Goal: Book appointment/travel/reservation

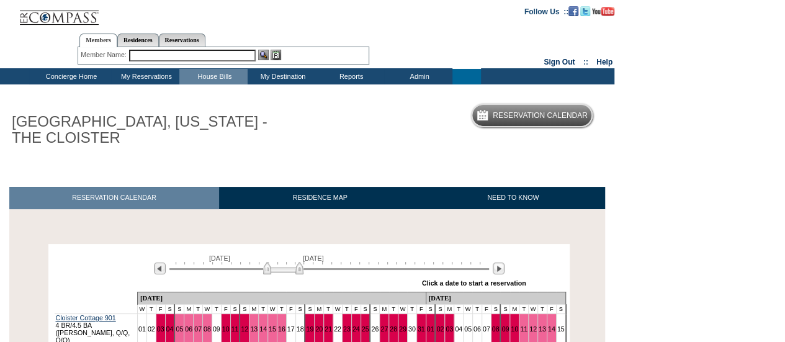
scroll to position [248, 0]
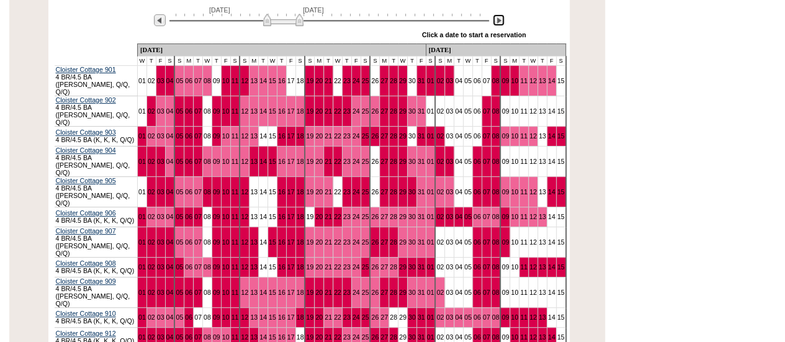
click at [502, 20] on img at bounding box center [499, 20] width 12 height 12
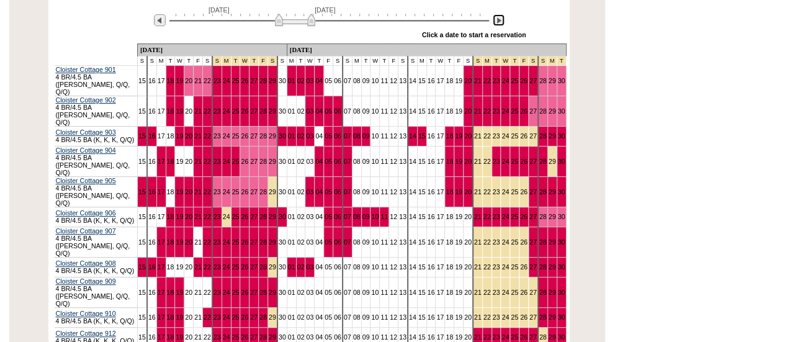
click at [502, 20] on img at bounding box center [499, 20] width 12 height 12
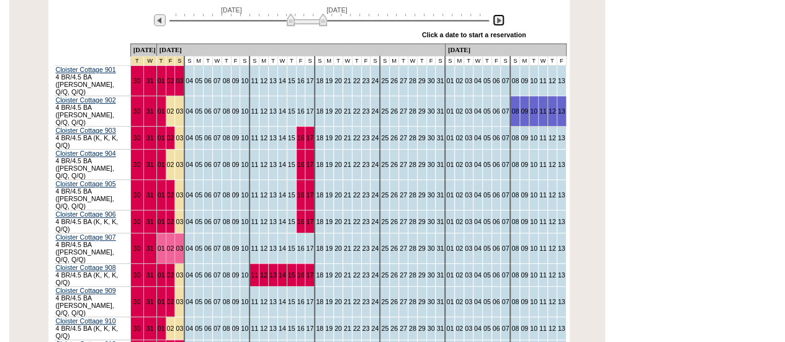
click at [502, 20] on img at bounding box center [499, 20] width 12 height 12
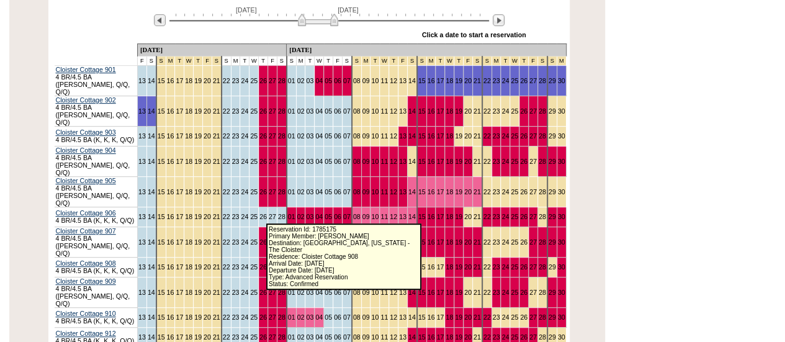
click at [269, 263] on link "27" at bounding box center [272, 266] width 7 height 7
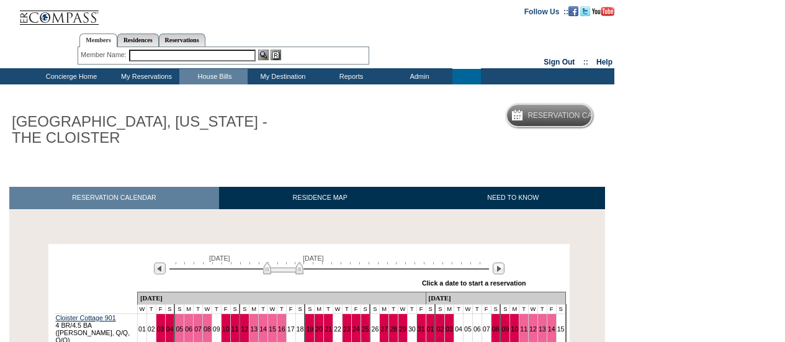
scroll to position [80, 0]
